Goal: Information Seeking & Learning: Learn about a topic

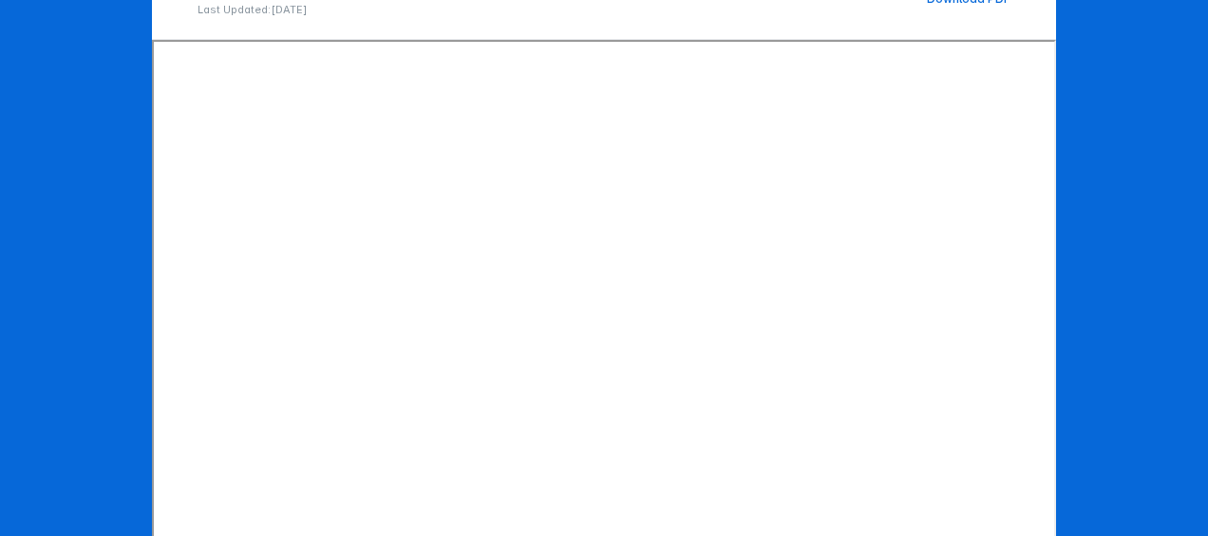
scroll to position [367, 0]
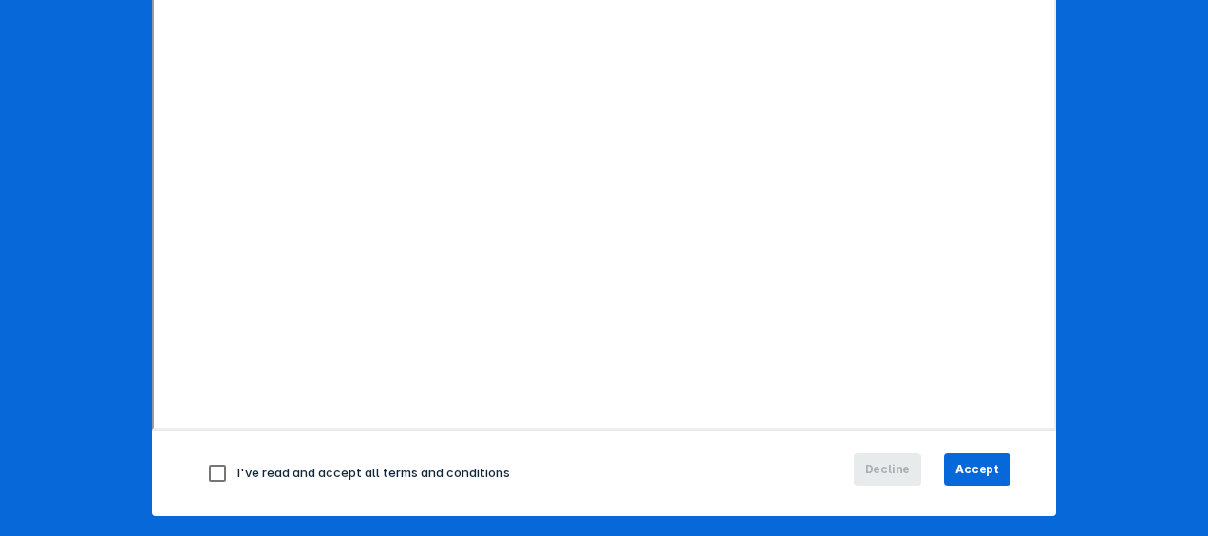
click at [214, 466] on input "checkbox" at bounding box center [218, 473] width 40 height 40
checkbox input "true"
click at [965, 468] on span "Accept" at bounding box center [978, 469] width 44 height 17
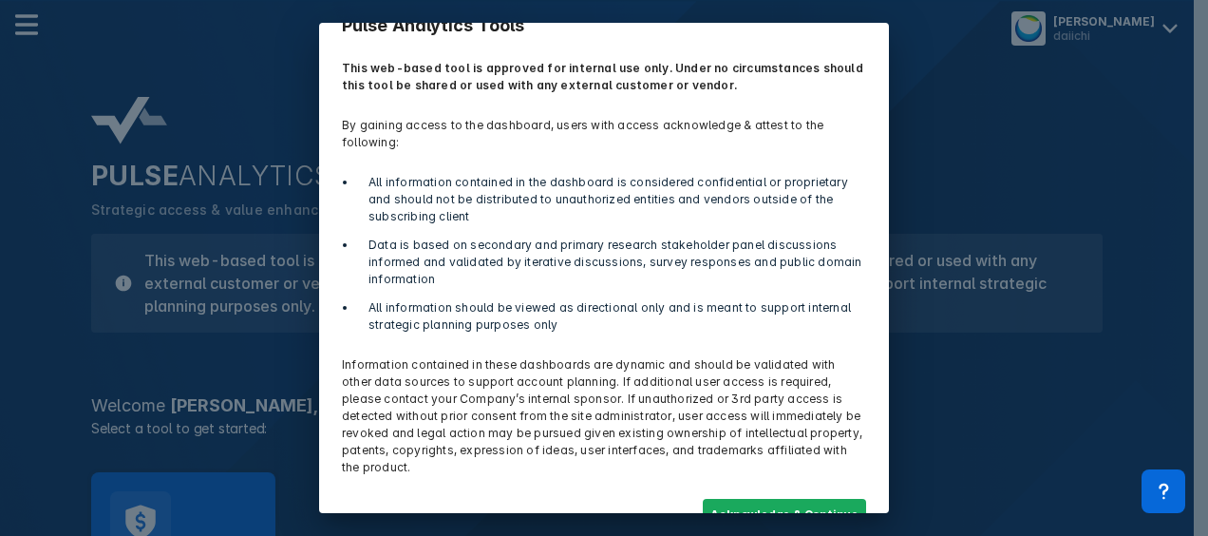
scroll to position [72, 0]
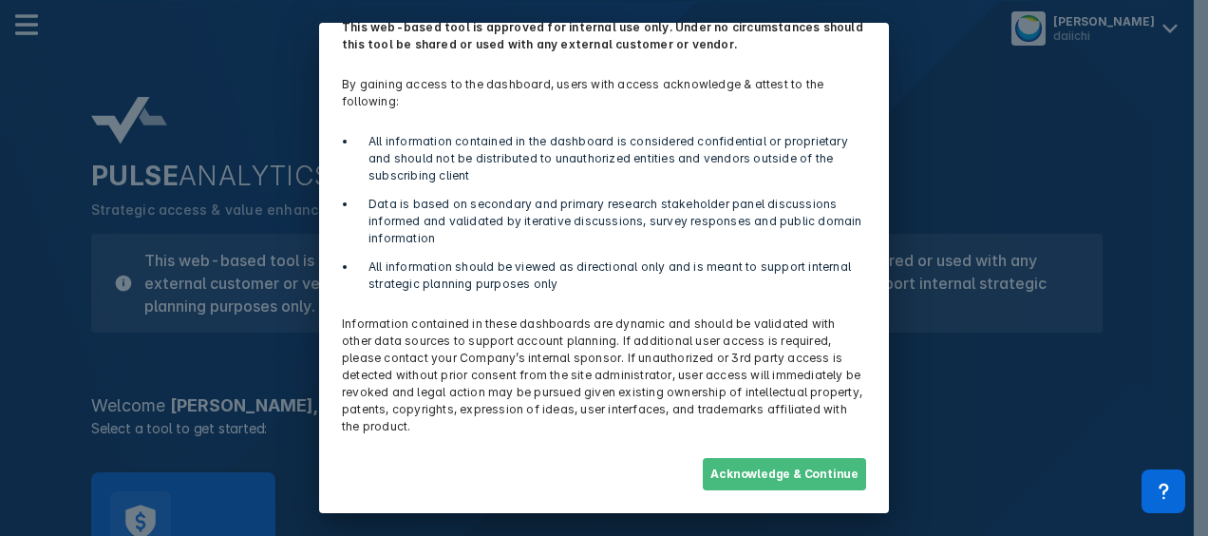
click at [728, 466] on button "Acknowledge & Continue" at bounding box center [784, 474] width 163 height 32
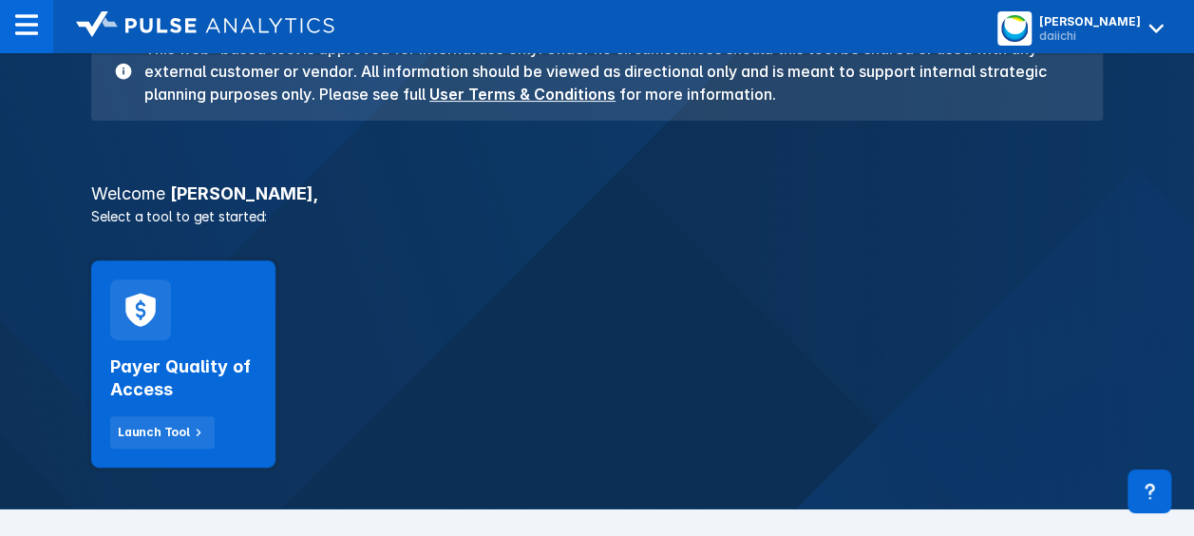
scroll to position [213, 0]
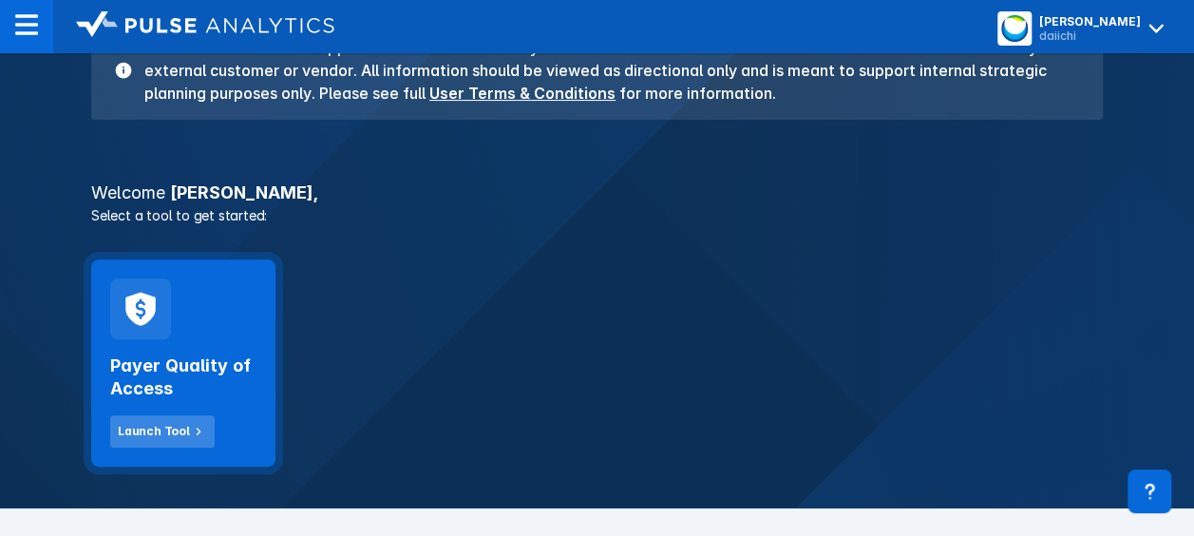
click at [142, 428] on div "Launch Tool" at bounding box center [154, 431] width 72 height 17
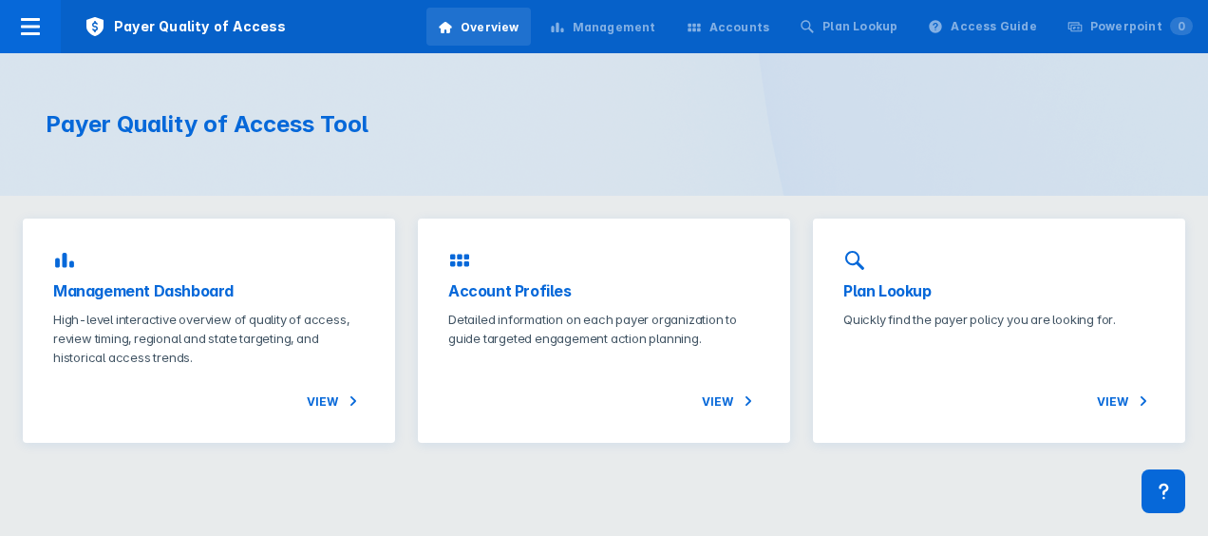
drag, startPoint x: 1102, startPoint y: 1, endPoint x: 511, endPoint y: 144, distance: 608.1
click at [511, 144] on div "Payer Quality of Access Tool" at bounding box center [604, 124] width 1208 height 143
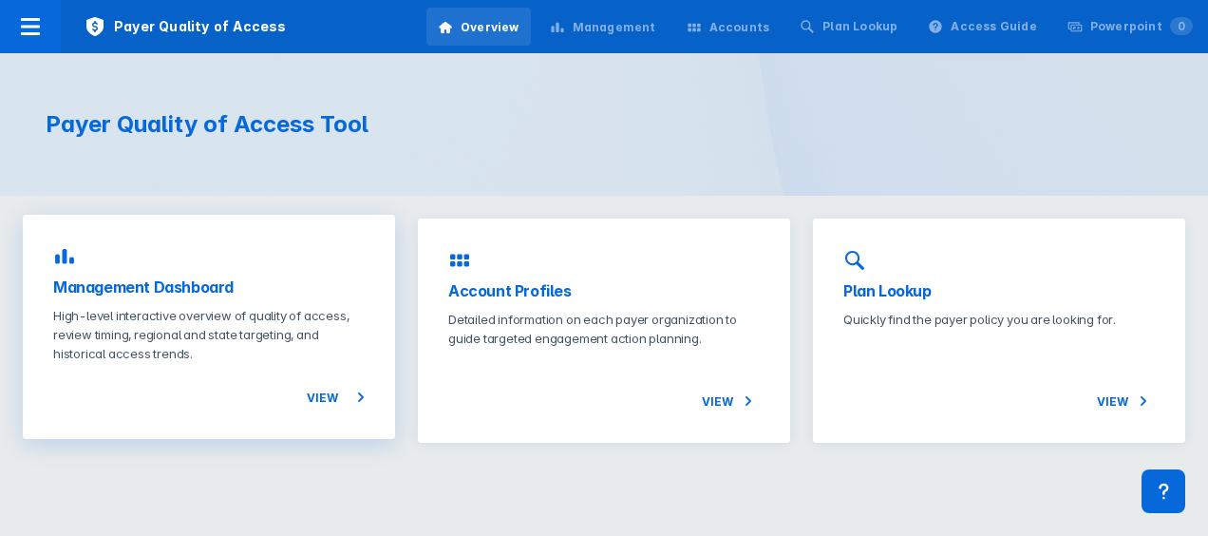
click at [236, 340] on p "High-level interactive overview of quality of access, review timing, regional a…" at bounding box center [209, 334] width 312 height 57
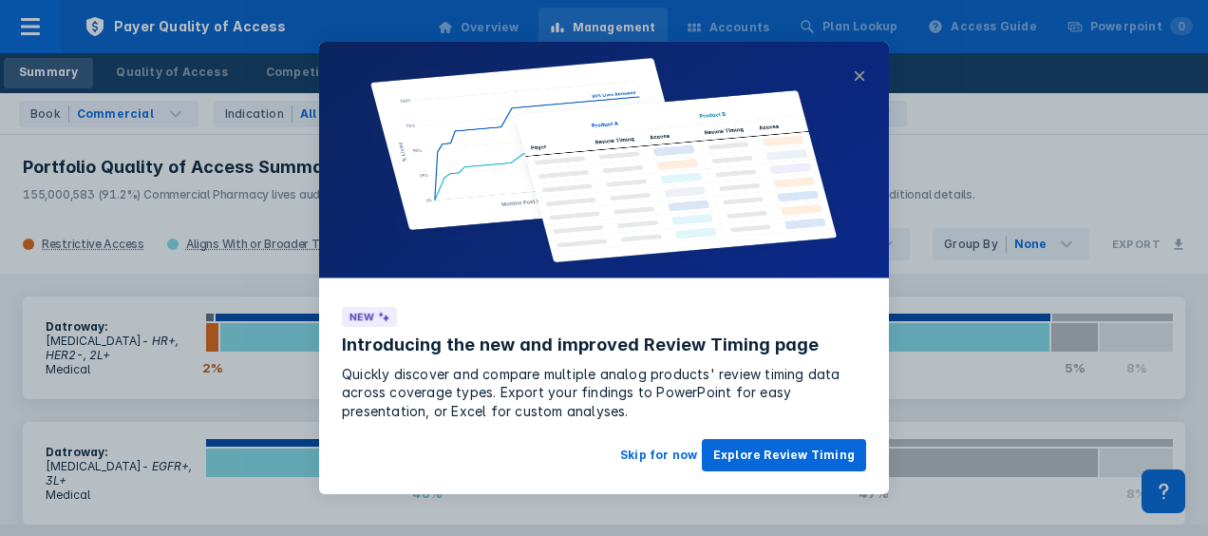
click at [863, 82] on button "×" at bounding box center [859, 76] width 13 height 23
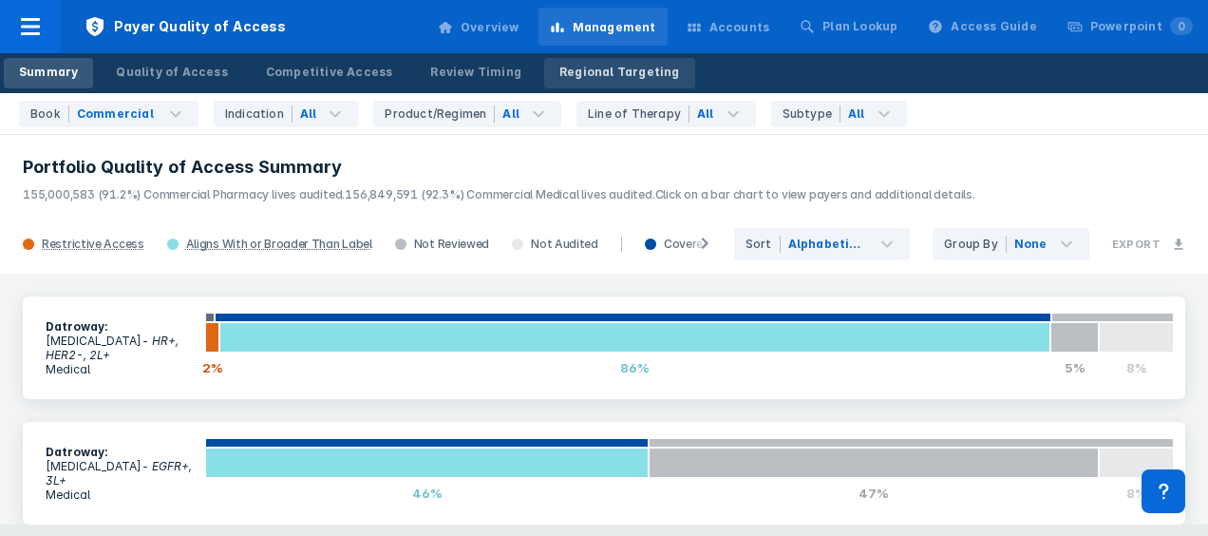
click at [576, 65] on div "Regional Targeting" at bounding box center [620, 72] width 121 height 17
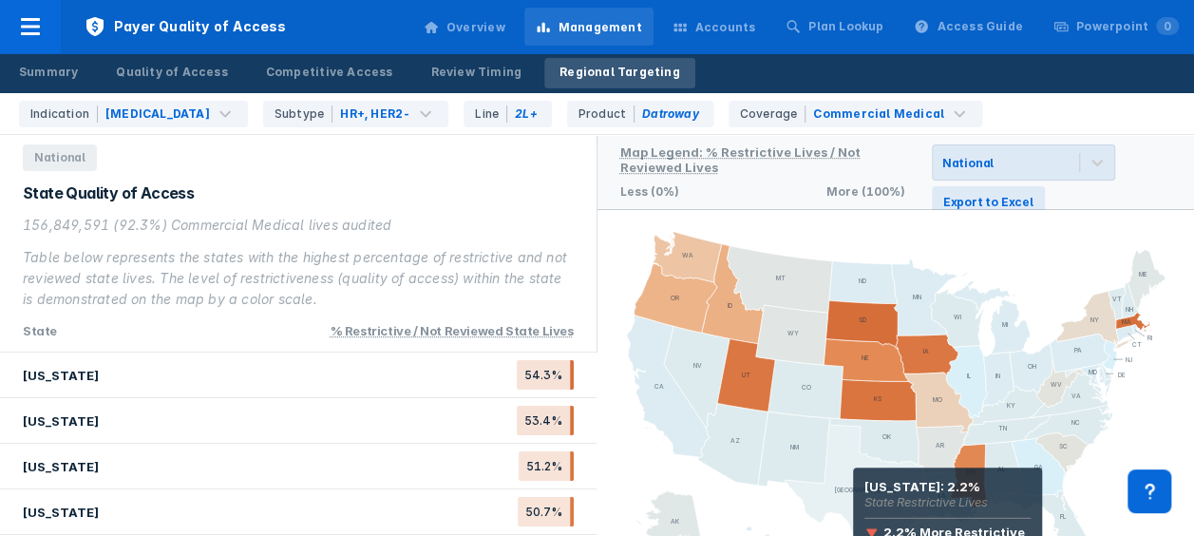
click at [853, 494] on icon at bounding box center [857, 496] width 144 height 142
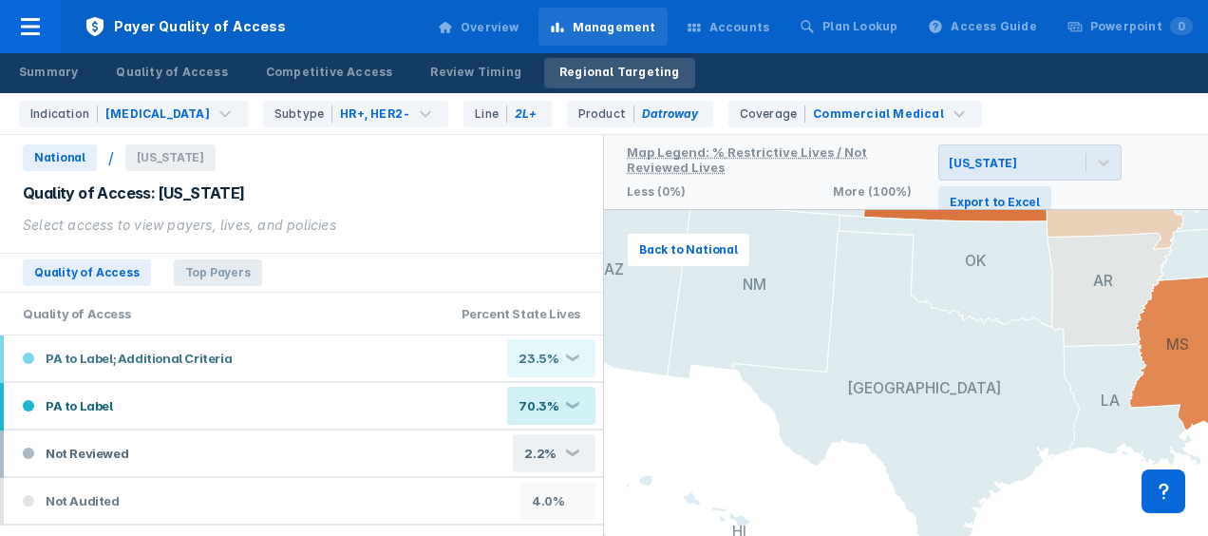
click at [222, 273] on span "Top Payers" at bounding box center [218, 272] width 88 height 27
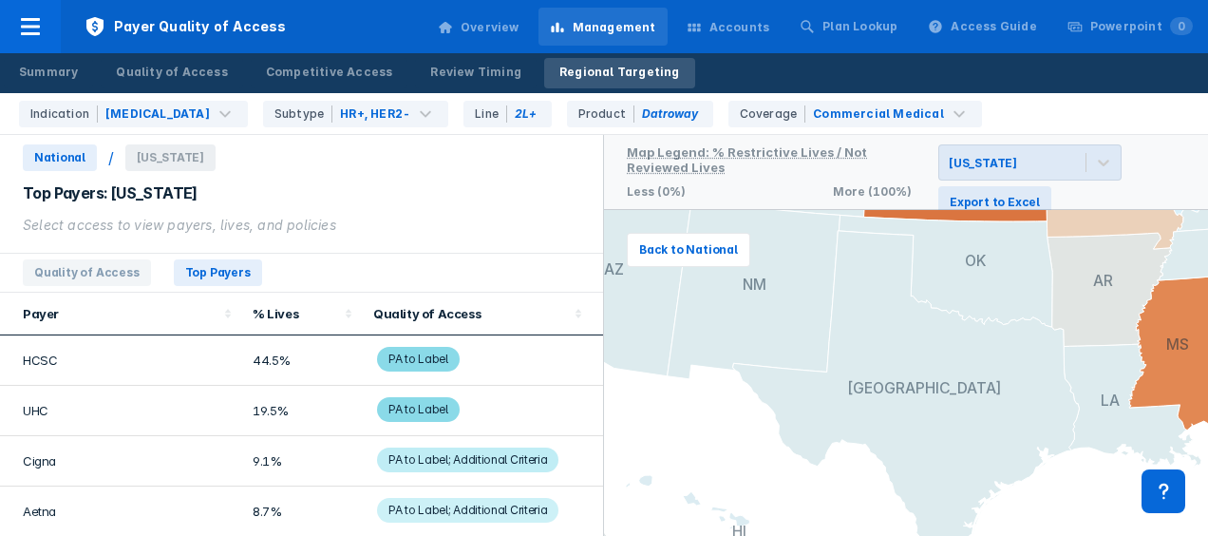
click at [451, 458] on span "PA to Label; Additional Criteria" at bounding box center [467, 459] width 181 height 25
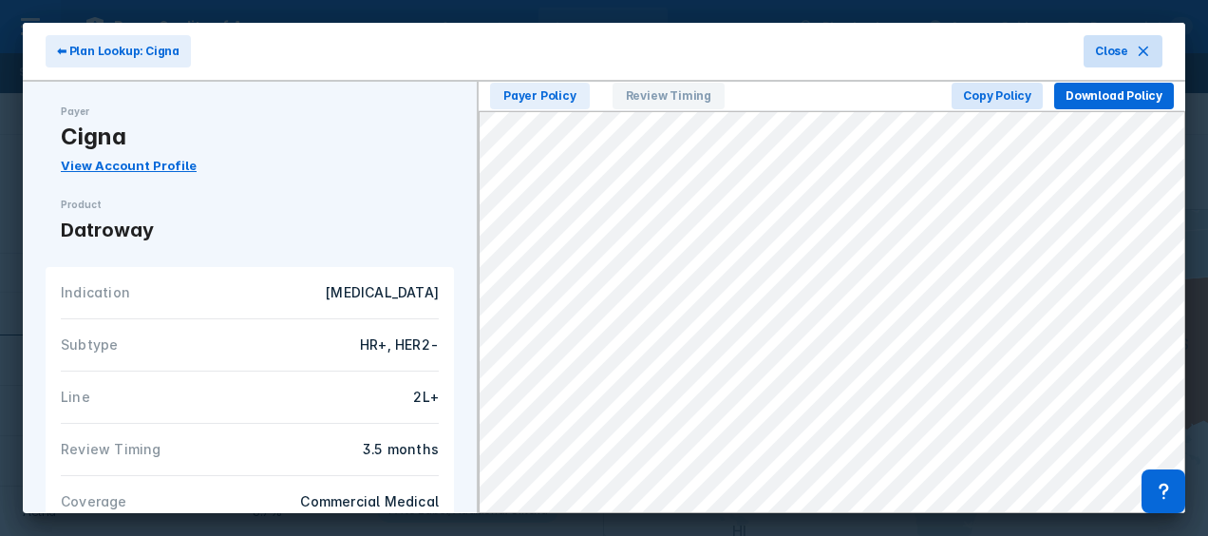
click at [1134, 44] on button "Close" at bounding box center [1123, 51] width 79 height 32
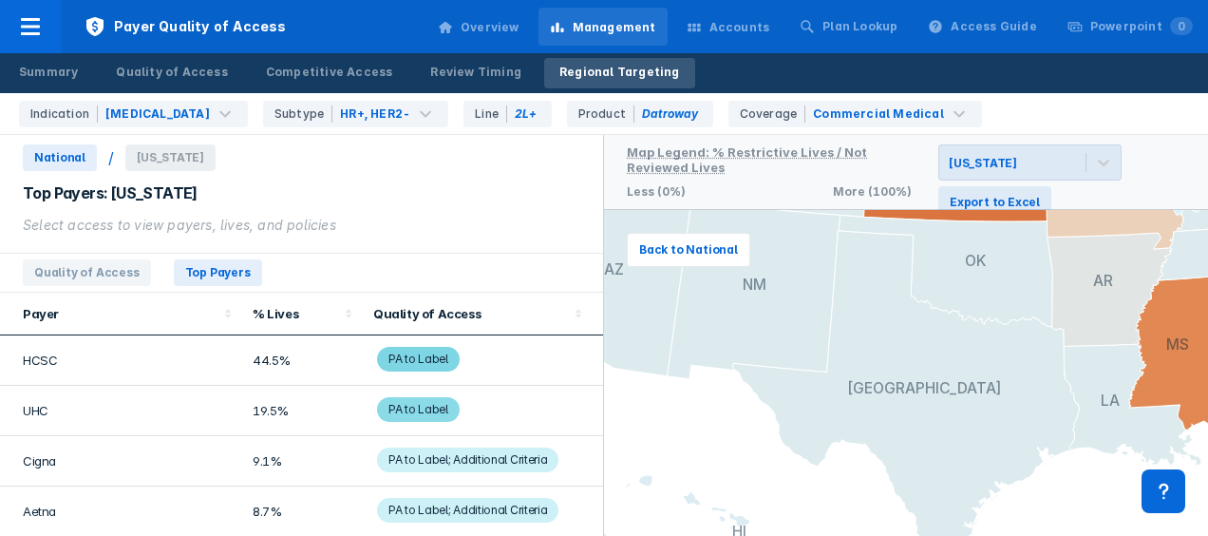
click at [393, 367] on span "PA to Label" at bounding box center [418, 359] width 83 height 25
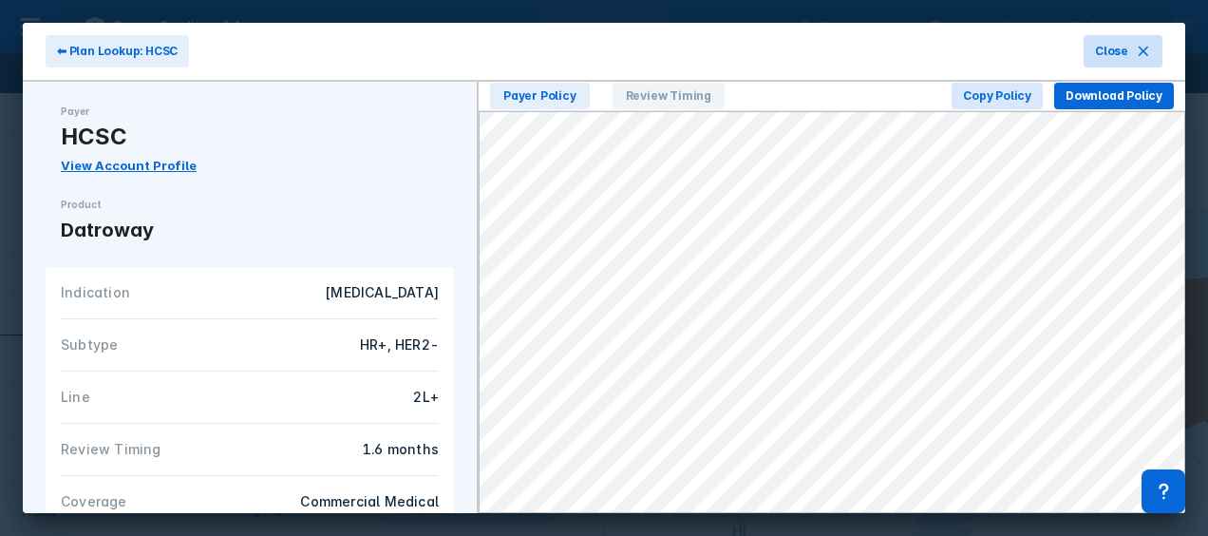
click at [1111, 54] on span "Close" at bounding box center [1111, 51] width 33 height 17
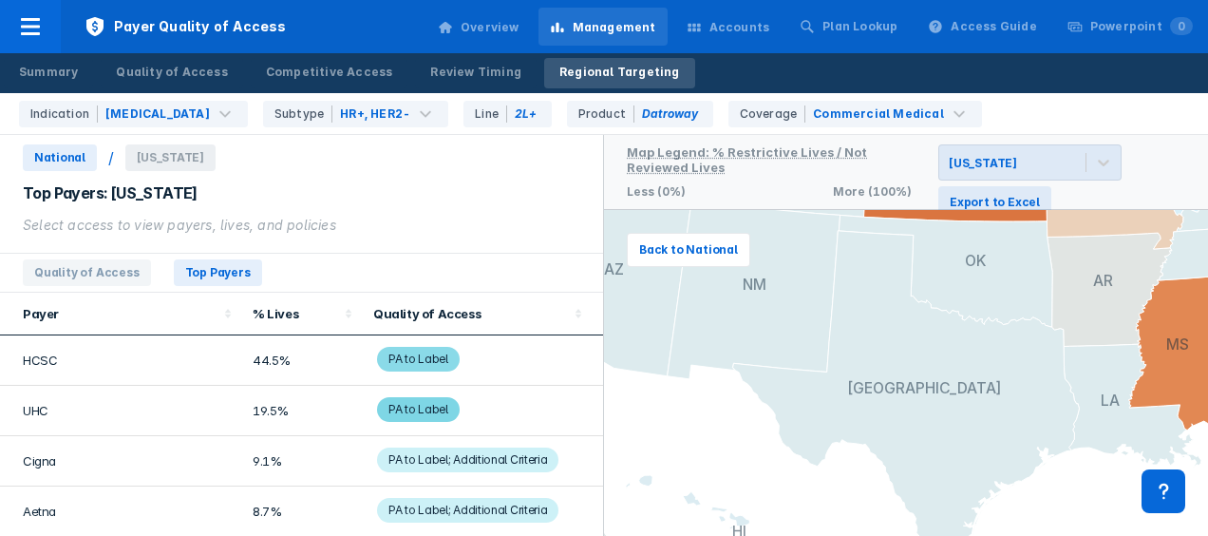
click at [401, 408] on span "PA to Label" at bounding box center [418, 409] width 83 height 25
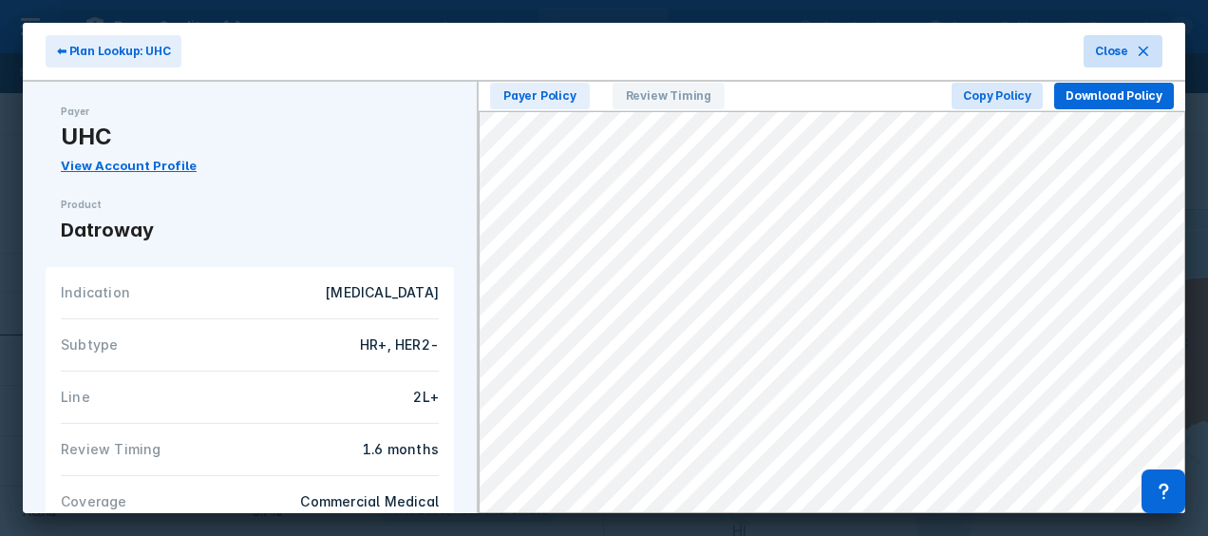
click at [1128, 51] on span "Close" at bounding box center [1111, 51] width 33 height 17
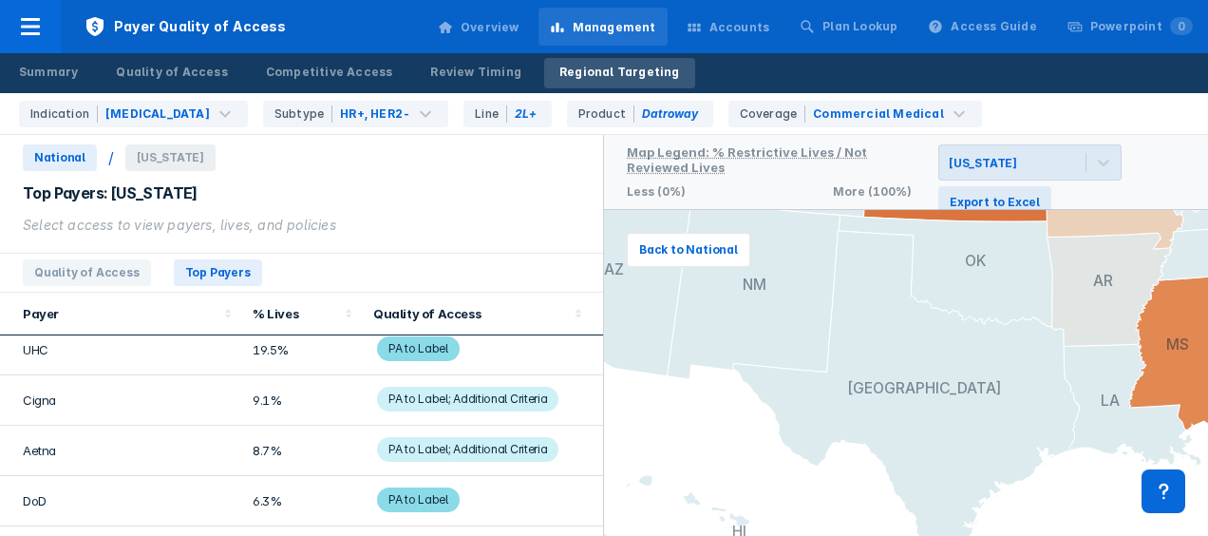
scroll to position [63, 0]
click at [464, 397] on span "PA to Label; Additional Criteria" at bounding box center [467, 397] width 181 height 25
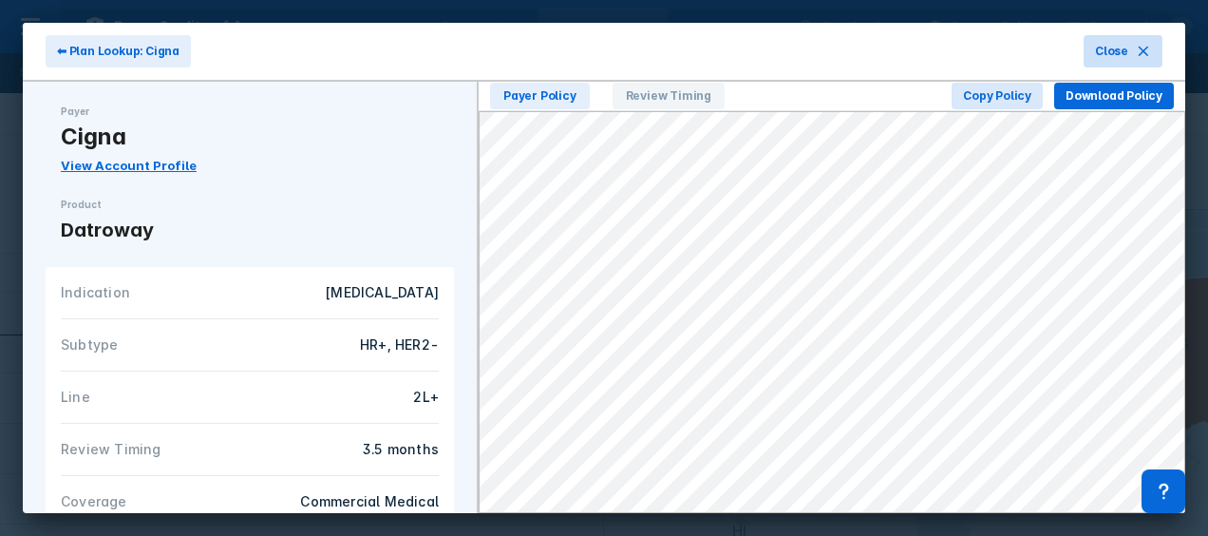
click at [1129, 40] on button "Close" at bounding box center [1123, 51] width 79 height 32
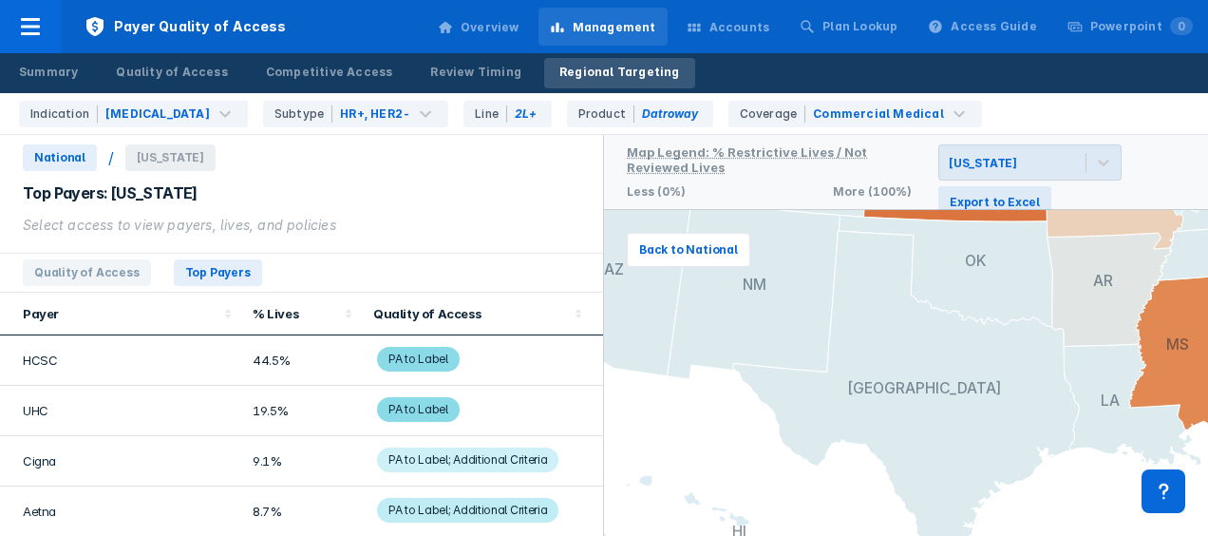
click at [441, 510] on span "PA to Label; Additional Criteria" at bounding box center [467, 510] width 181 height 25
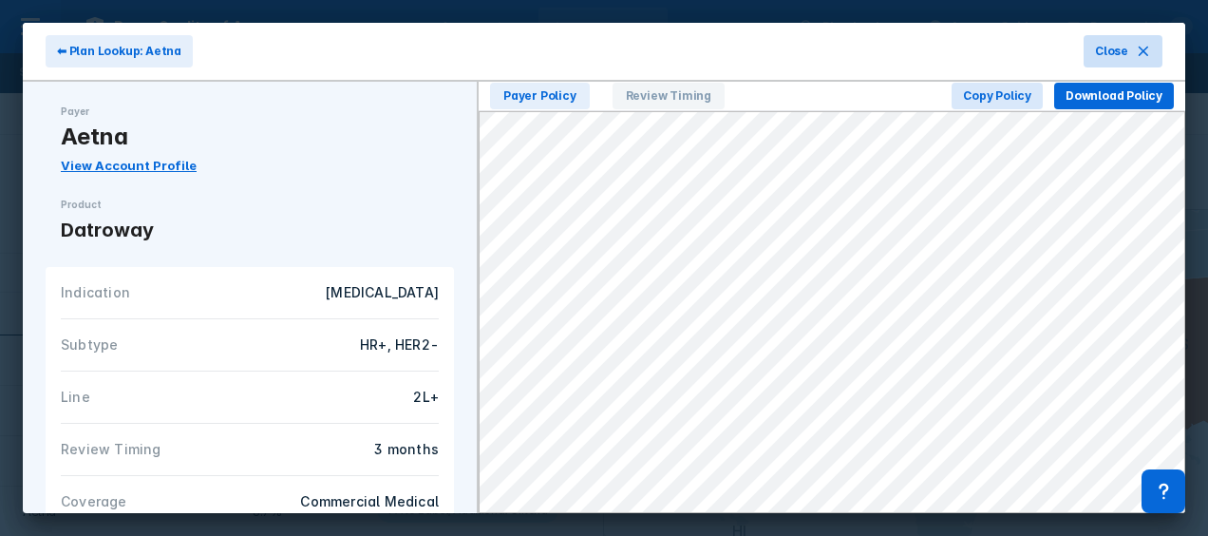
click at [1136, 48] on icon at bounding box center [1143, 51] width 15 height 15
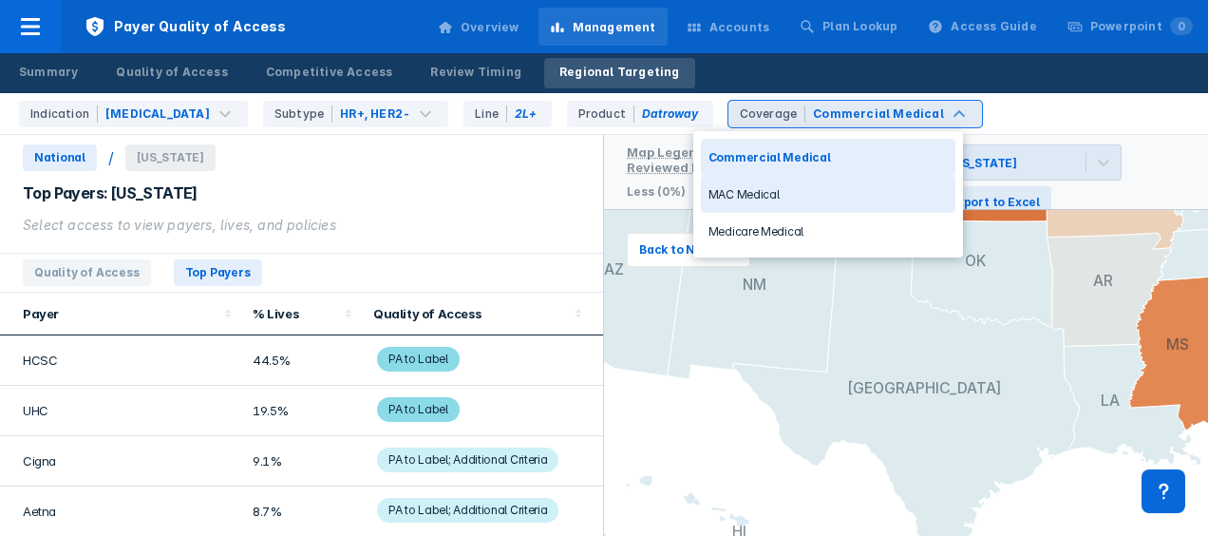
click at [834, 182] on div "MAC Medical" at bounding box center [828, 194] width 255 height 37
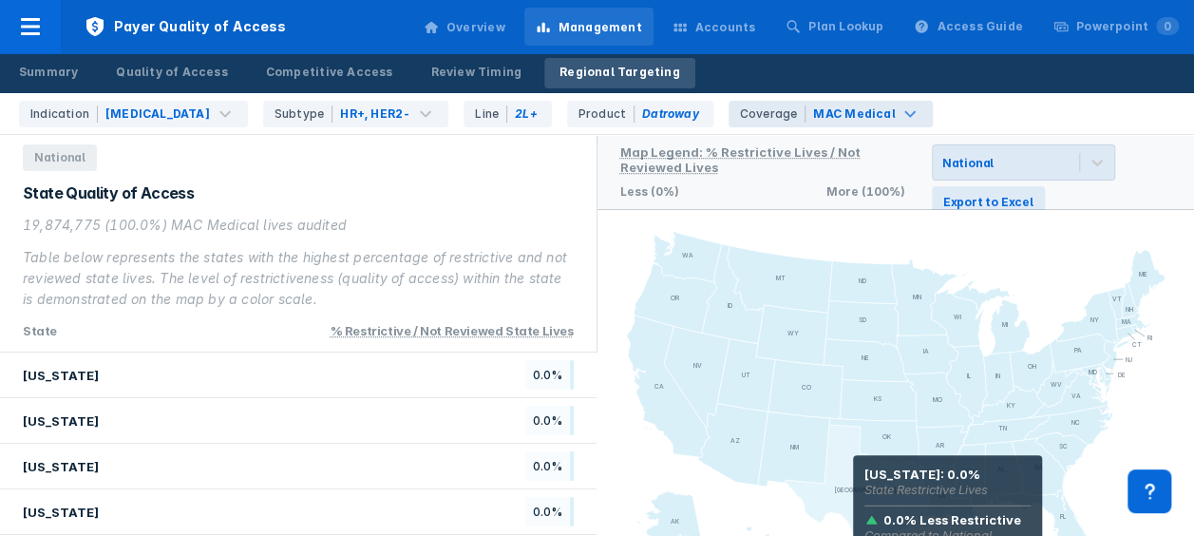
click at [853, 482] on icon at bounding box center [857, 496] width 144 height 142
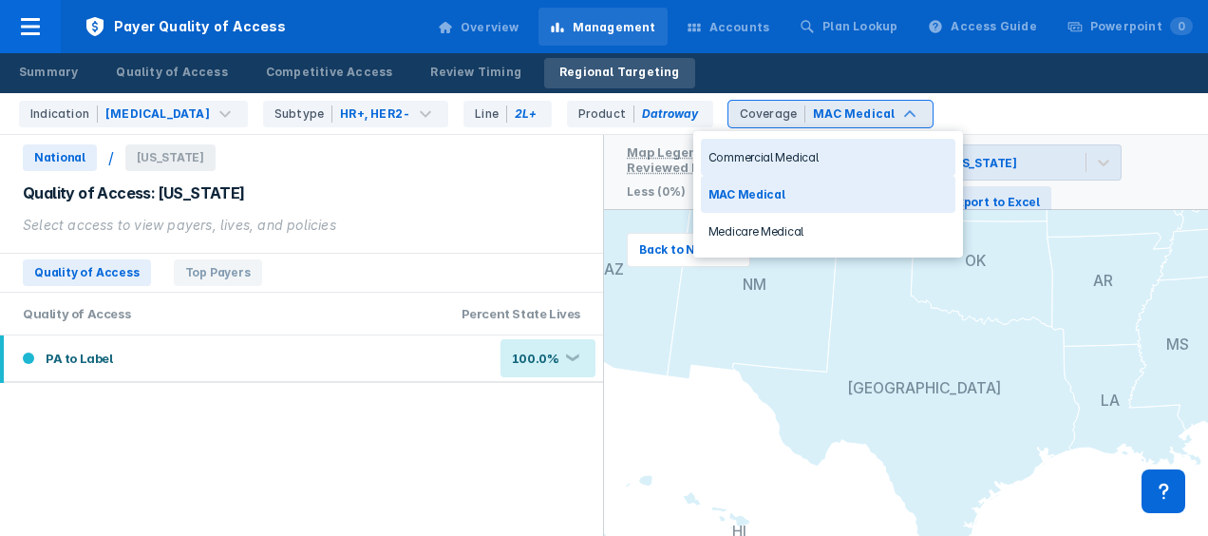
click at [833, 114] on div "MAC Medical" at bounding box center [854, 113] width 82 height 17
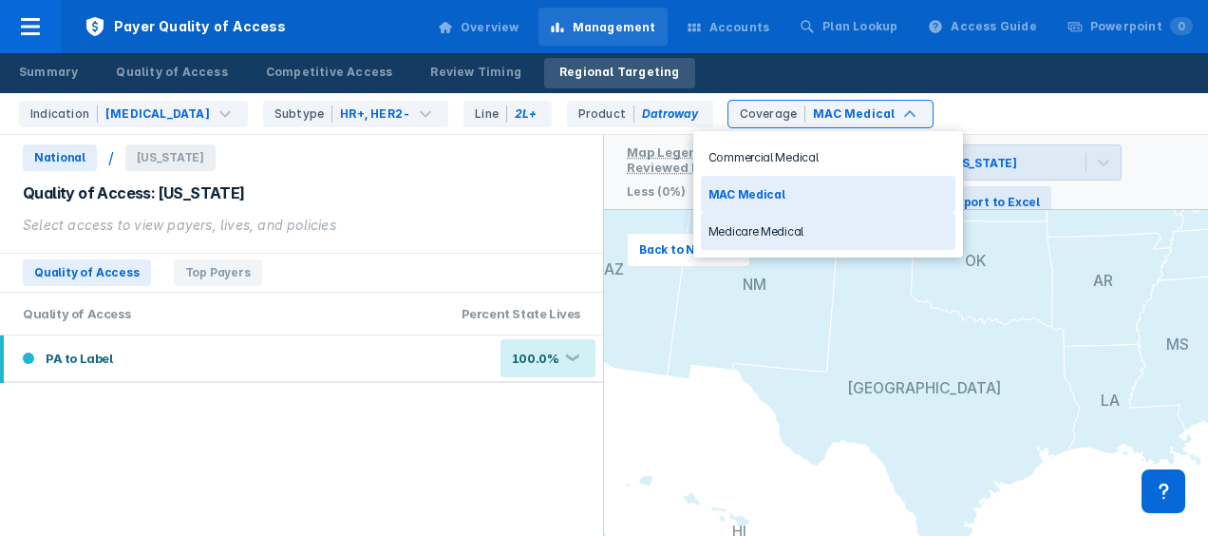
click at [785, 236] on div "Medicare Medical" at bounding box center [828, 231] width 255 height 37
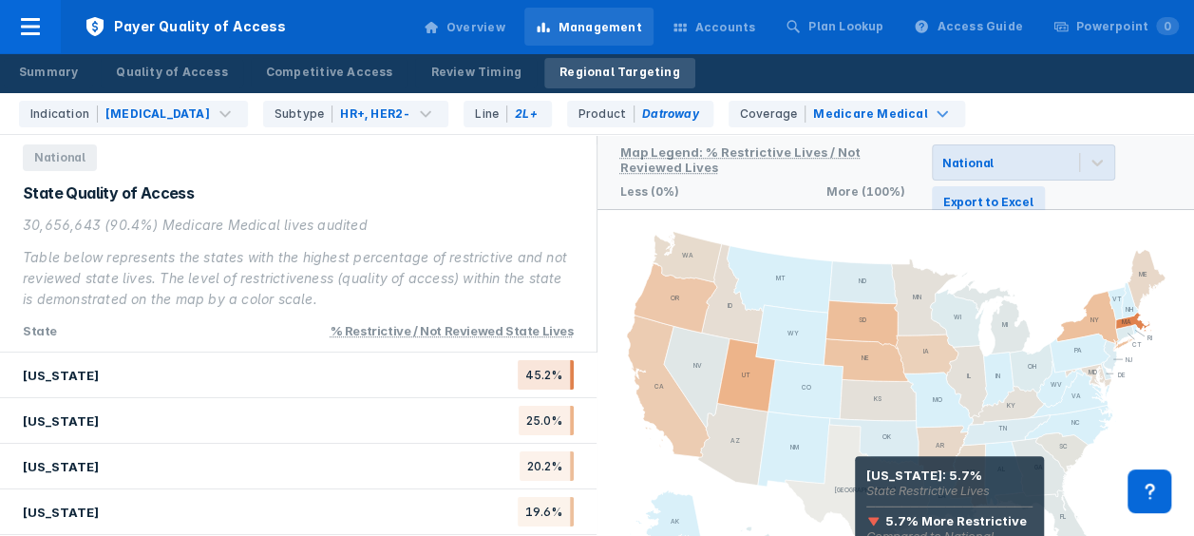
click at [855, 483] on icon at bounding box center [857, 496] width 144 height 142
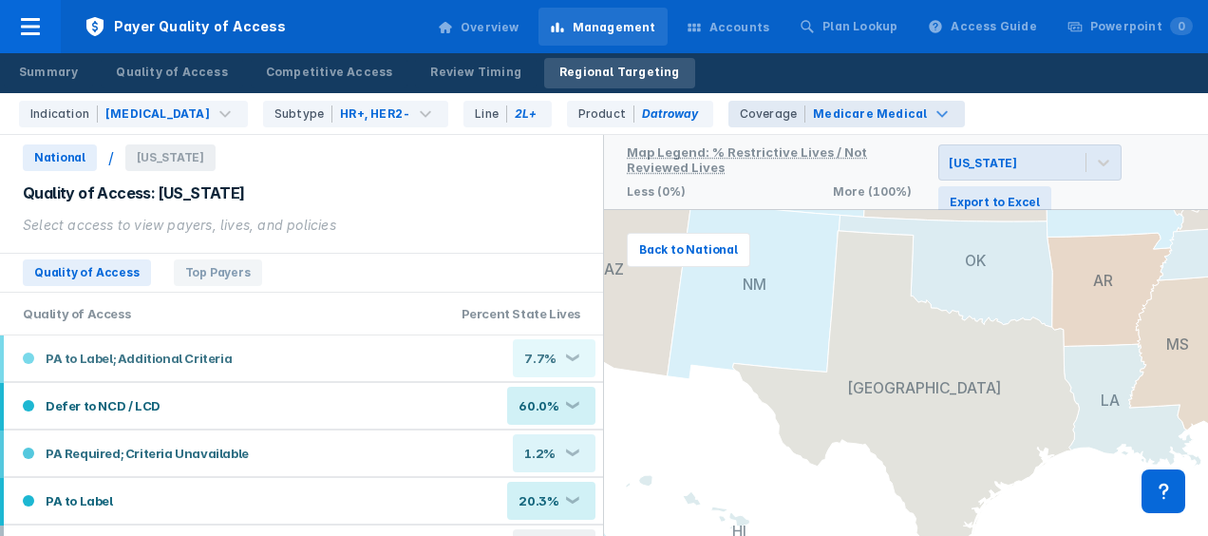
click at [816, 108] on div "Medicare Medical" at bounding box center [870, 113] width 114 height 17
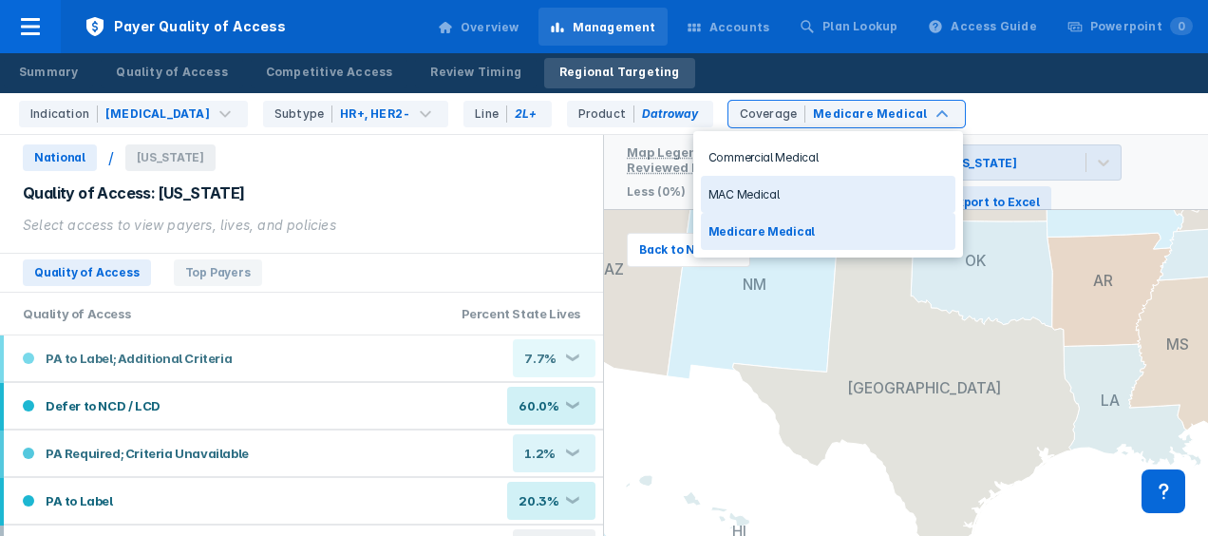
click at [769, 192] on div "MAC Medical" at bounding box center [828, 194] width 255 height 37
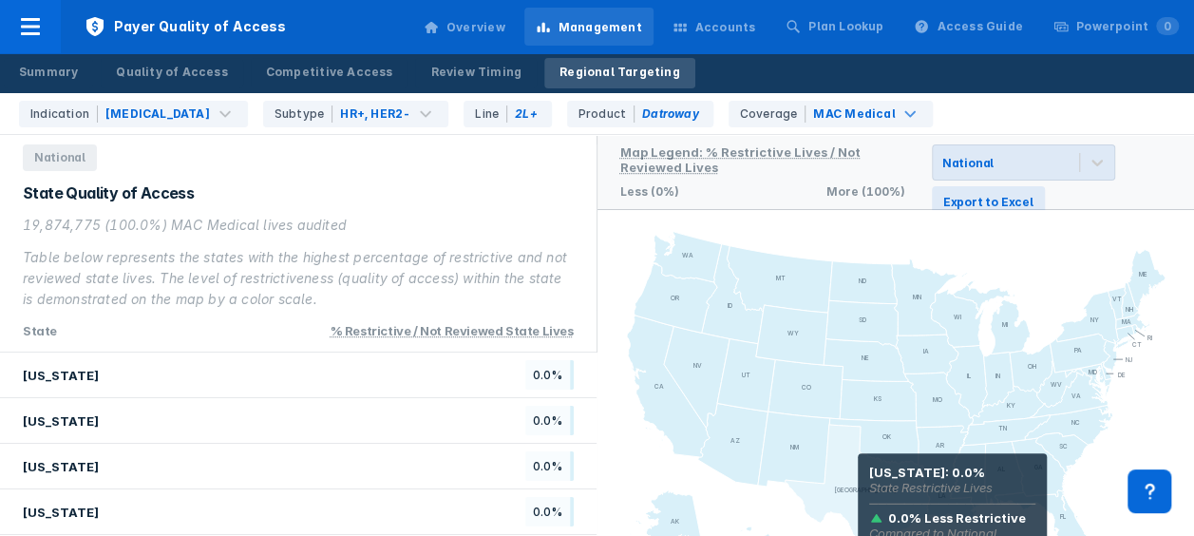
click at [858, 480] on icon at bounding box center [857, 496] width 144 height 142
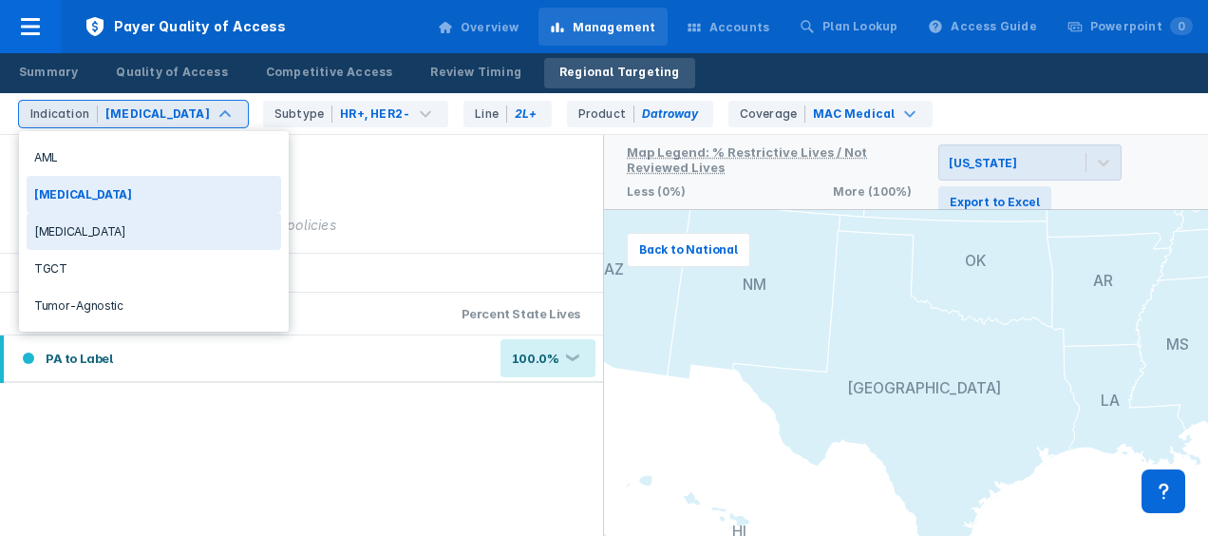
click at [136, 237] on div "[MEDICAL_DATA]" at bounding box center [154, 231] width 255 height 37
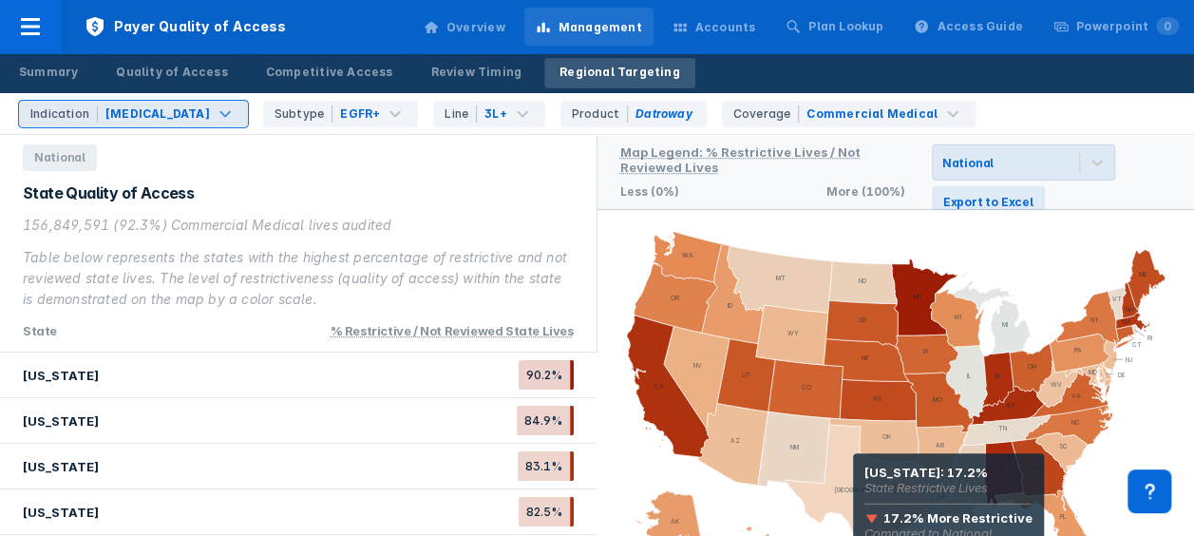
click at [853, 480] on icon at bounding box center [857, 496] width 144 height 142
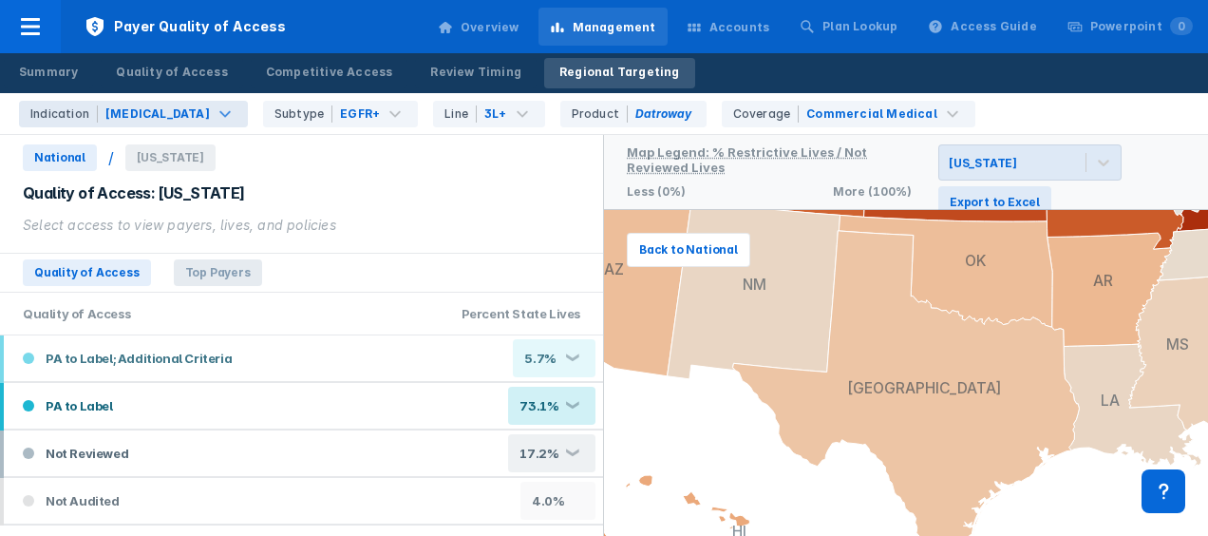
click at [215, 275] on span "Top Payers" at bounding box center [218, 272] width 88 height 27
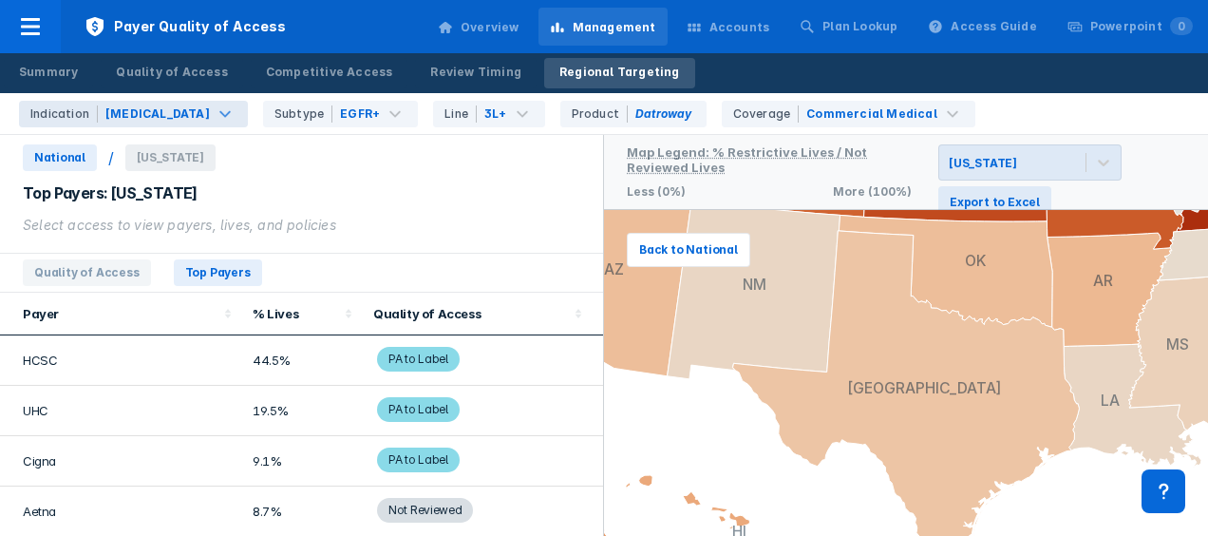
click at [407, 507] on span "Not Reviewed" at bounding box center [425, 510] width 96 height 25
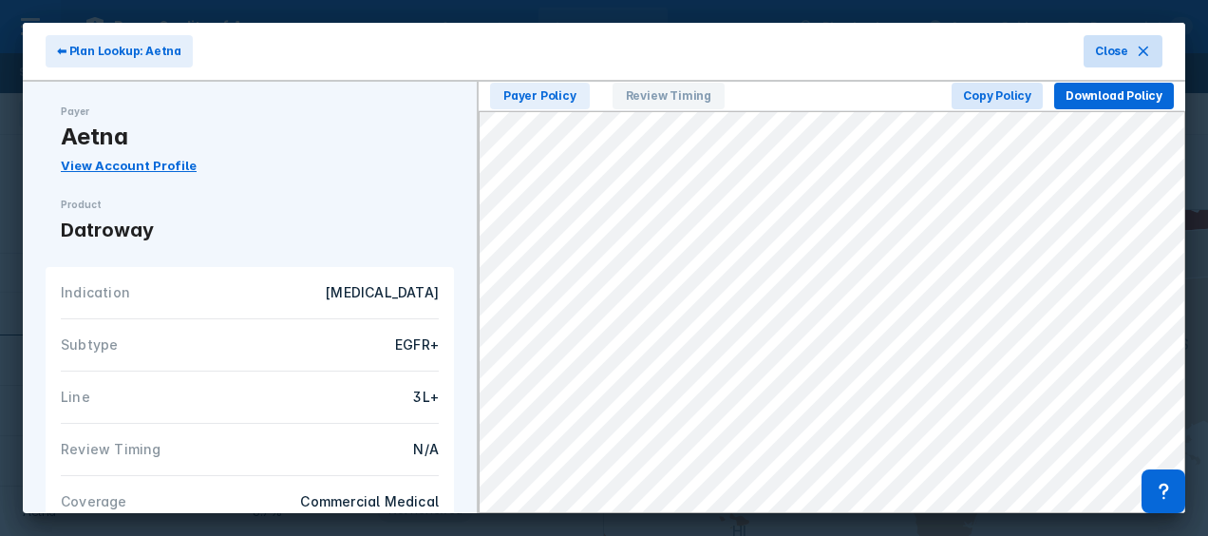
click at [1119, 53] on span "Close" at bounding box center [1111, 51] width 33 height 17
